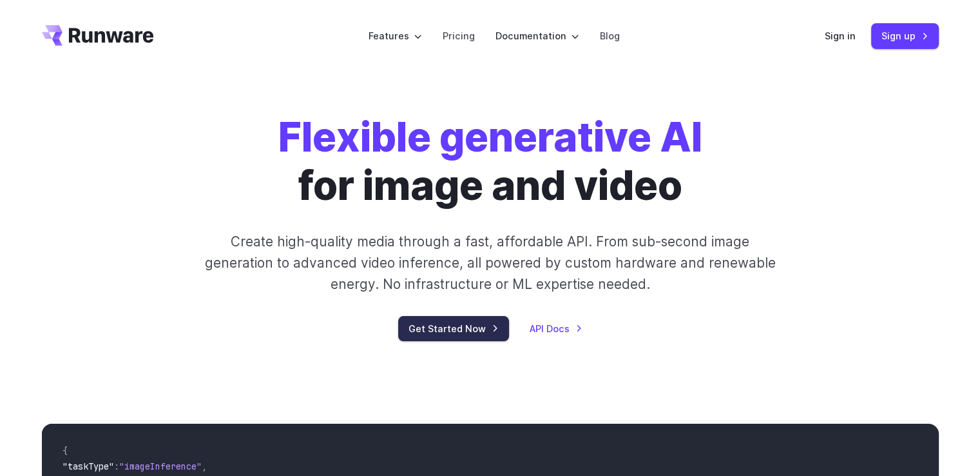
click at [448, 320] on link "Get Started Now" at bounding box center [453, 328] width 111 height 25
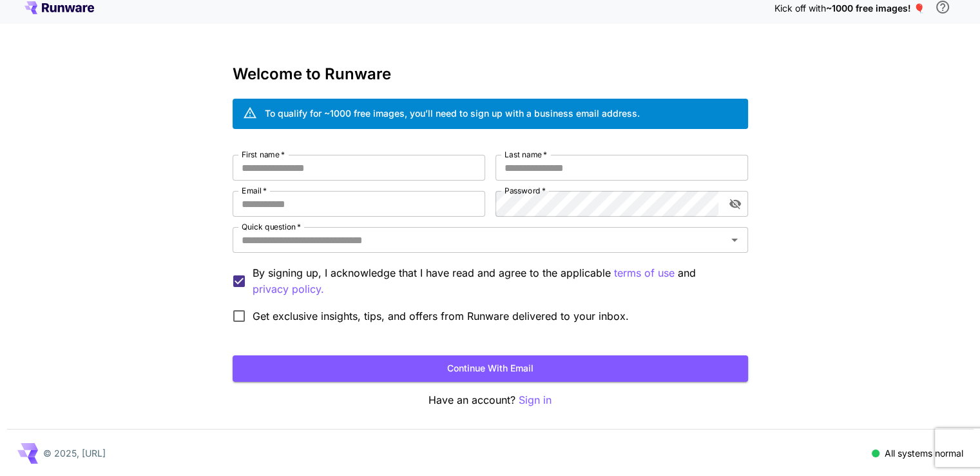
scroll to position [9, 0]
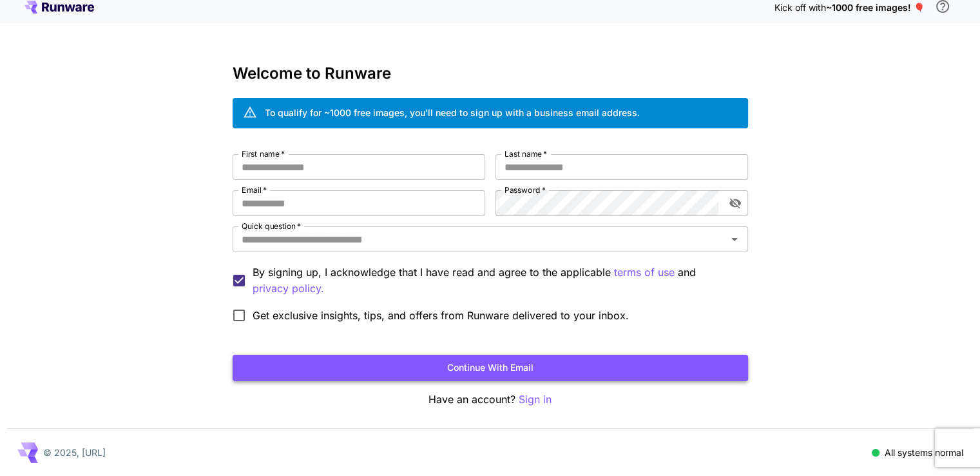
click at [573, 372] on button "Continue with email" at bounding box center [490, 367] width 515 height 26
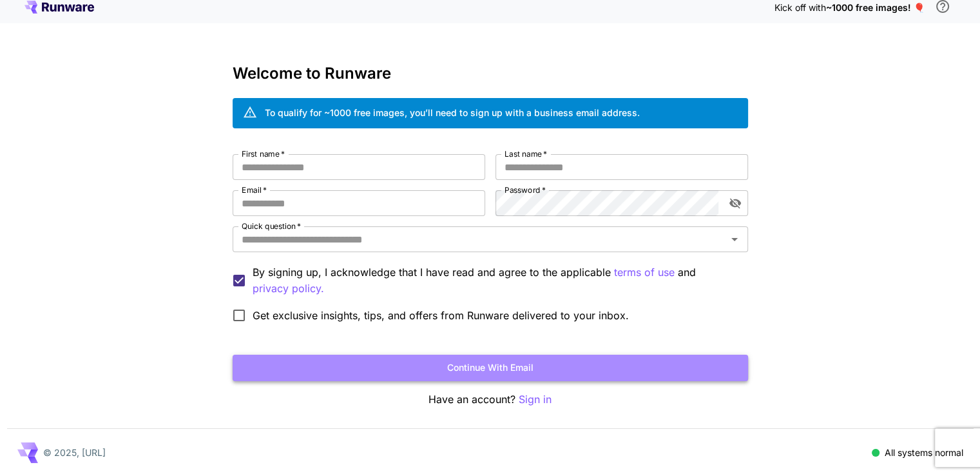
click at [468, 360] on button "Continue with email" at bounding box center [490, 367] width 515 height 26
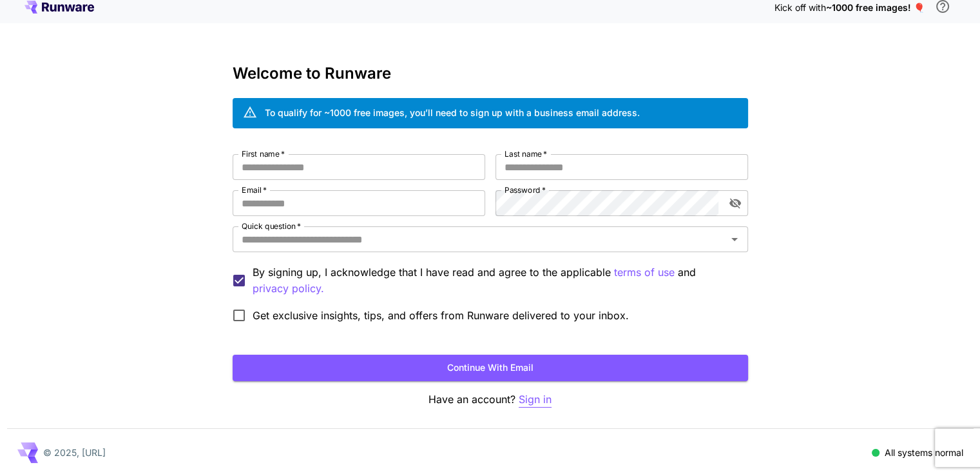
click at [543, 399] on p "Sign in" at bounding box center [535, 399] width 33 height 16
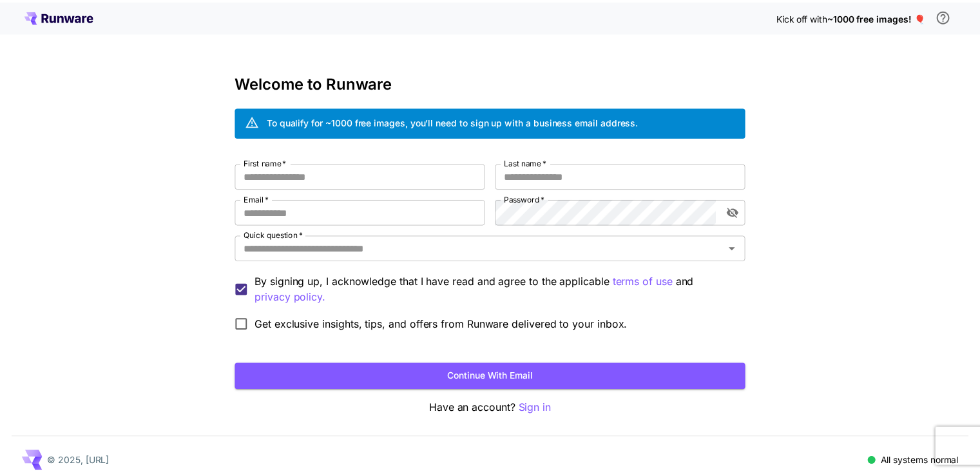
scroll to position [9, 0]
